Goal: Contribute content: Contribute content

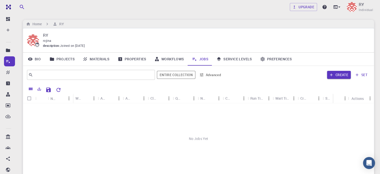
click at [69, 59] on link "Projects" at bounding box center [62, 59] width 33 height 13
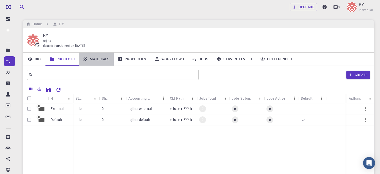
click at [107, 58] on link "Materials" at bounding box center [96, 59] width 35 height 13
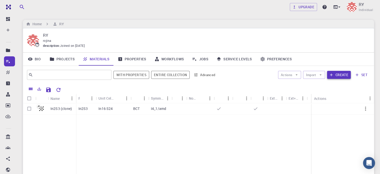
click at [335, 73] on button "Create" at bounding box center [339, 75] width 24 height 8
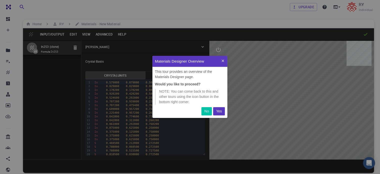
scroll to position [58, 71]
click at [221, 109] on p "Yes" at bounding box center [219, 111] width 6 height 5
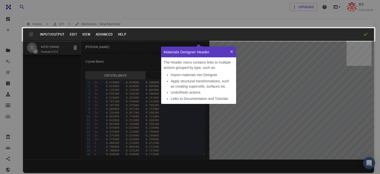
scroll to position [53, 71]
click at [230, 50] on icon at bounding box center [232, 52] width 4 height 4
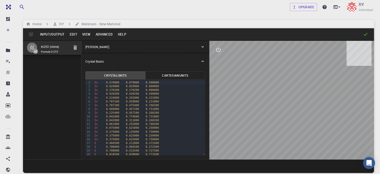
click at [55, 35] on button "Input/Output" at bounding box center [53, 34] width 30 height 8
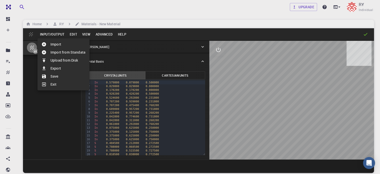
click at [83, 34] on div at bounding box center [190, 87] width 380 height 174
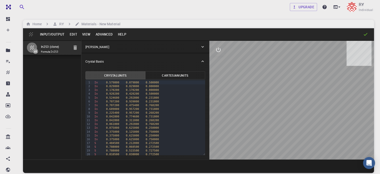
click at [83, 34] on button "View" at bounding box center [87, 34] width 14 height 8
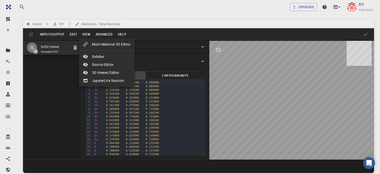
click at [69, 32] on div at bounding box center [190, 87] width 380 height 174
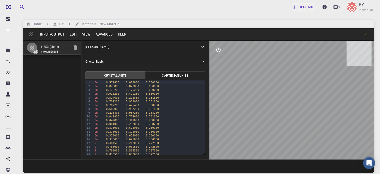
click at [71, 33] on button "Edit" at bounding box center [73, 34] width 13 height 8
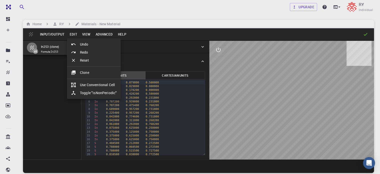
click at [102, 33] on div at bounding box center [190, 87] width 380 height 174
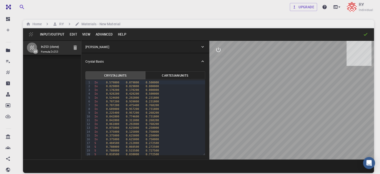
click at [102, 33] on button "Advanced" at bounding box center [104, 34] width 22 height 8
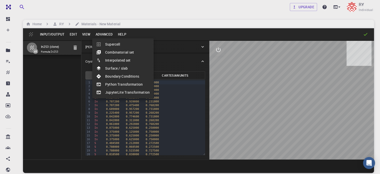
click at [47, 94] on div at bounding box center [190, 87] width 380 height 174
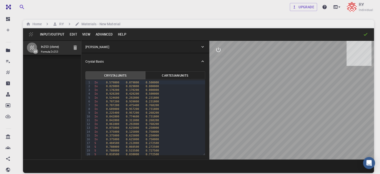
drag, startPoint x: 270, startPoint y: 93, endPoint x: 252, endPoint y: 94, distance: 18.6
click at [252, 94] on div at bounding box center [292, 100] width 165 height 119
drag, startPoint x: 252, startPoint y: 94, endPoint x: 282, endPoint y: 112, distance: 34.9
click at [282, 112] on div at bounding box center [292, 100] width 165 height 119
click at [216, 50] on icon "interactive" at bounding box center [219, 50] width 6 height 6
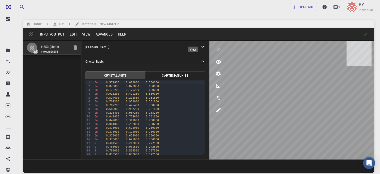
click at [216, 61] on icon "view" at bounding box center [219, 62] width 6 height 4
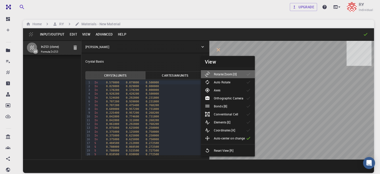
click at [227, 73] on p "Rotate/Zoom [O]" at bounding box center [225, 74] width 23 height 5
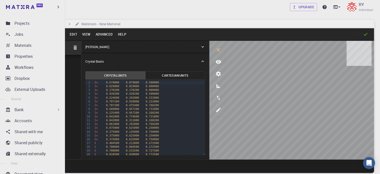
scroll to position [28, 0]
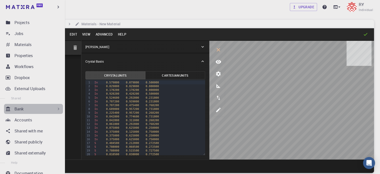
click at [56, 109] on icon at bounding box center [58, 108] width 5 height 5
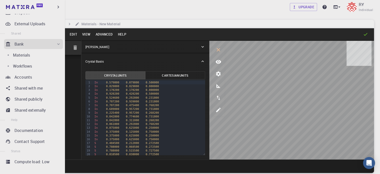
scroll to position [97, 0]
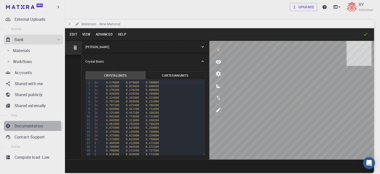
click at [18, 127] on p "Documentation" at bounding box center [29, 126] width 29 height 6
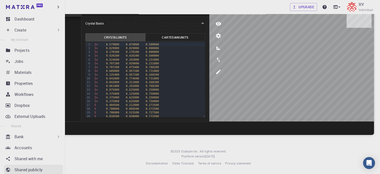
scroll to position [0, 0]
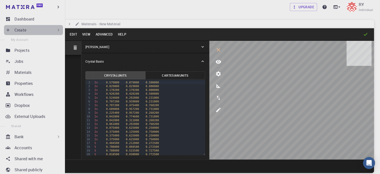
click at [53, 30] on div "Create" at bounding box center [38, 30] width 47 height 6
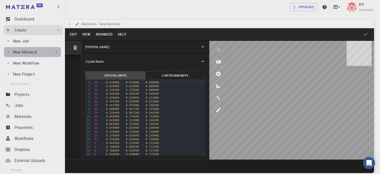
click at [55, 53] on icon at bounding box center [56, 52] width 5 height 5
